Goal: Task Accomplishment & Management: Manage account settings

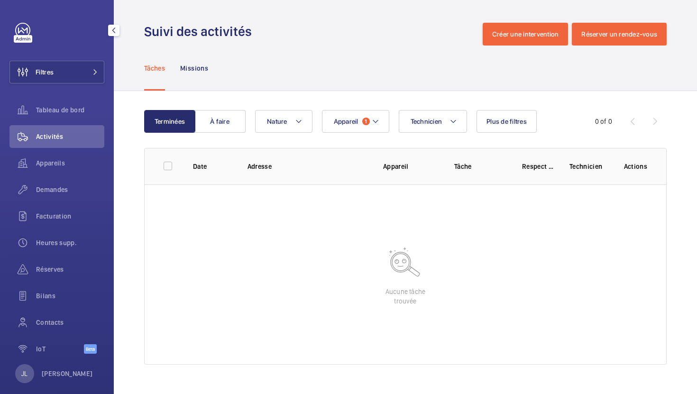
scroll to position [12, 0]
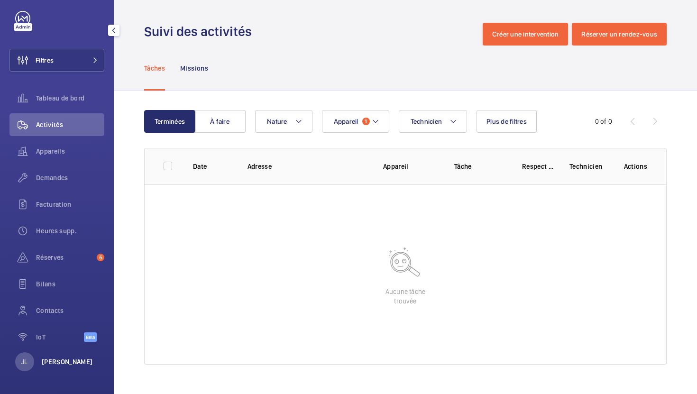
click at [58, 359] on p "[PERSON_NAME]" at bounding box center [67, 361] width 51 height 9
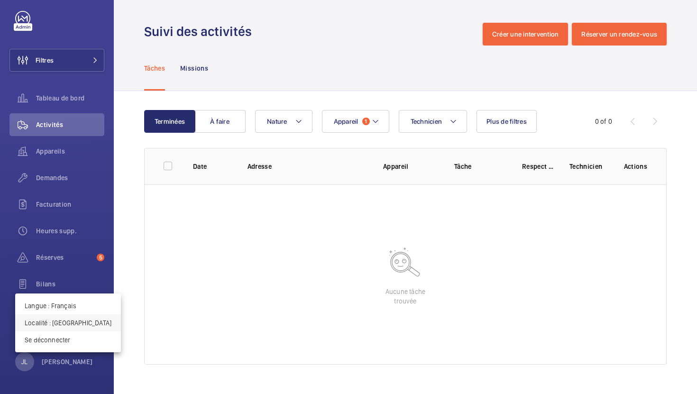
click at [57, 325] on p "Localité : Royaume-Uni" at bounding box center [68, 322] width 87 height 9
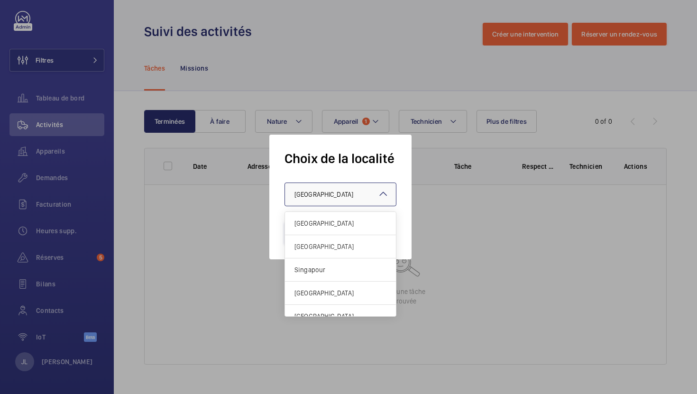
click at [343, 194] on div "× Royaume-Uni" at bounding box center [336, 194] width 83 height 9
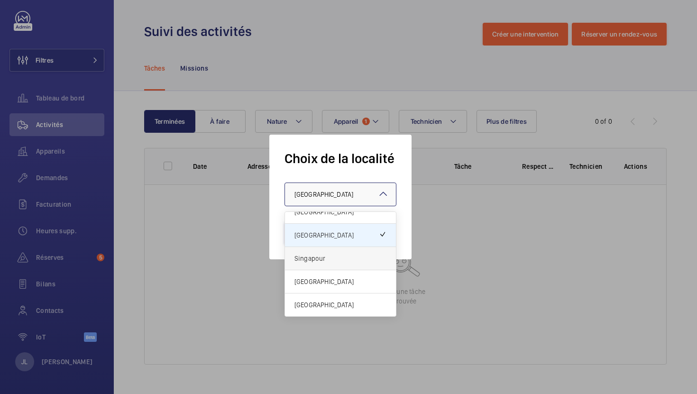
click at [323, 258] on span "Singapour" at bounding box center [341, 258] width 92 height 9
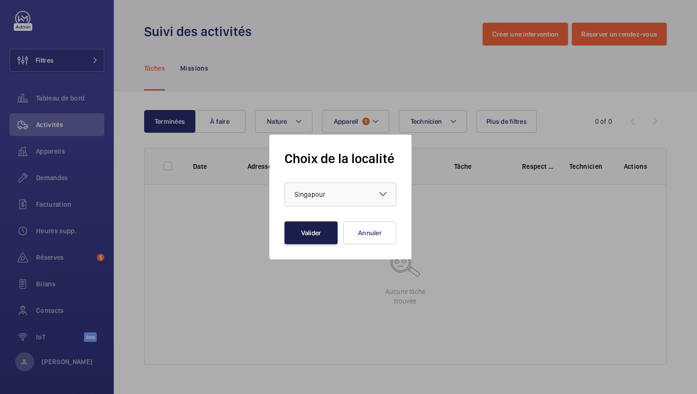
click at [309, 232] on button "Valider" at bounding box center [311, 232] width 53 height 23
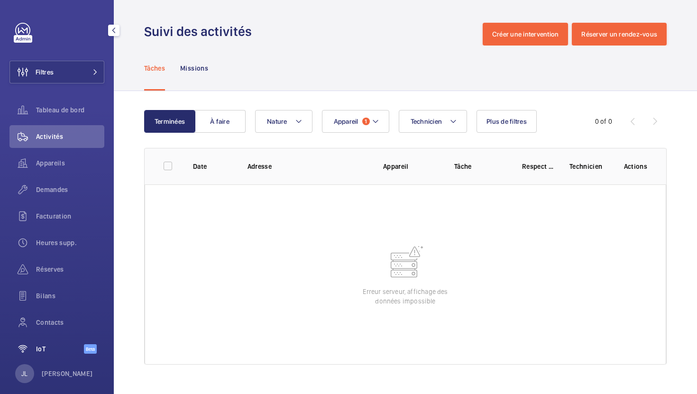
click at [38, 346] on span "IoT" at bounding box center [60, 348] width 48 height 9
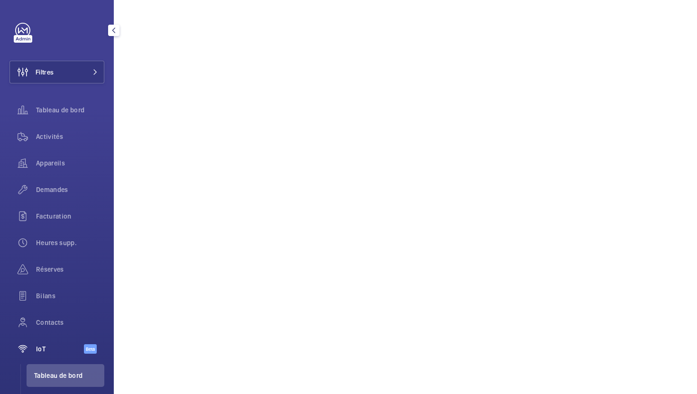
click at [43, 350] on span "IoT" at bounding box center [60, 348] width 48 height 9
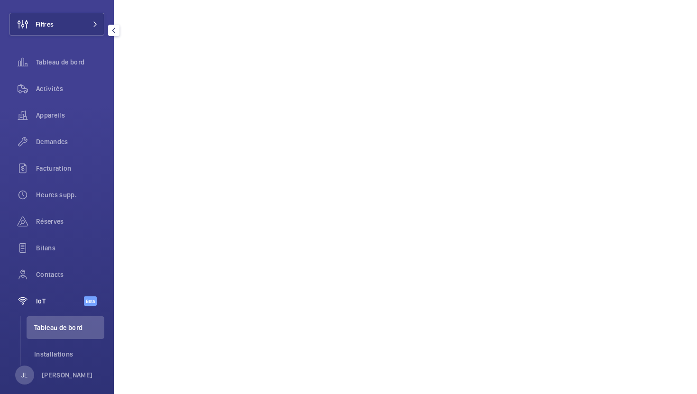
scroll to position [61, 0]
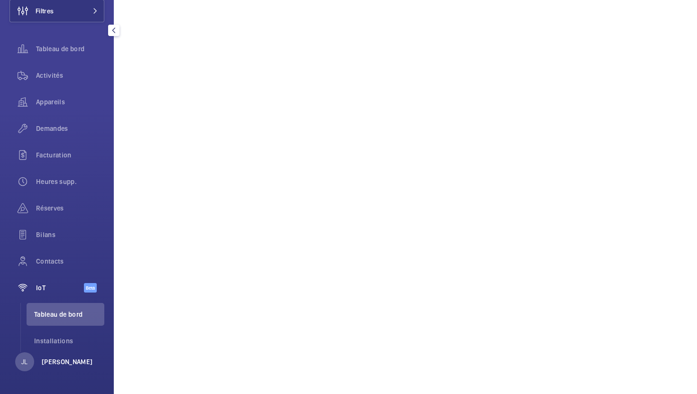
click at [59, 362] on p "[PERSON_NAME]" at bounding box center [67, 361] width 51 height 9
